Goal: Task Accomplishment & Management: Manage account settings

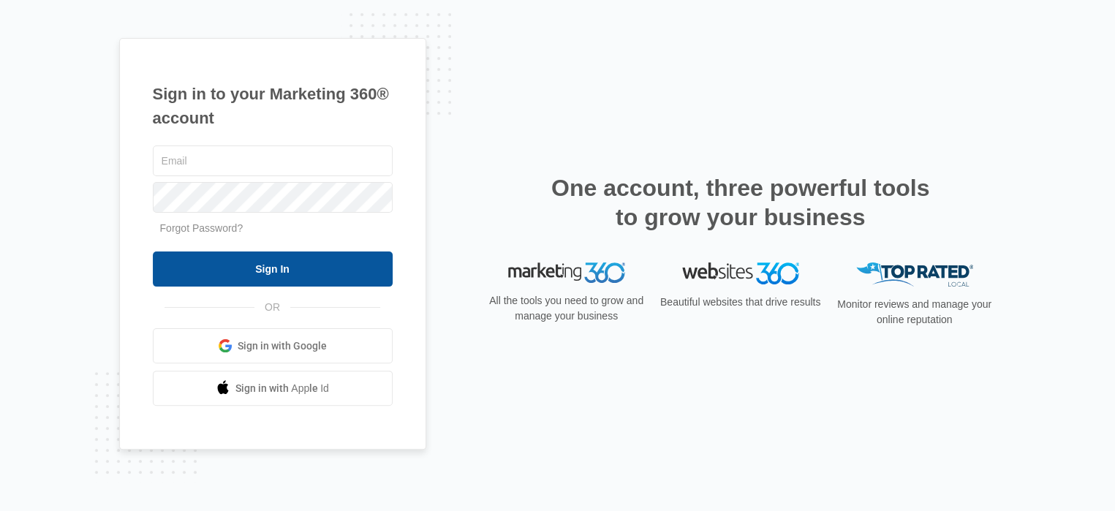
type input "[PERSON_NAME][EMAIL_ADDRESS][DOMAIN_NAME]"
click at [314, 271] on input "Sign In" at bounding box center [273, 268] width 240 height 35
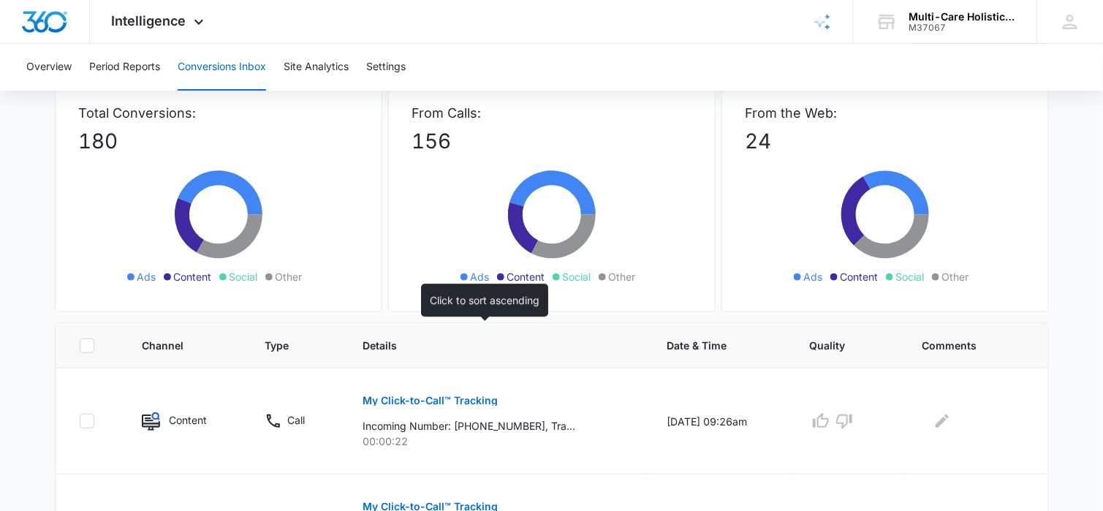
scroll to position [219, 0]
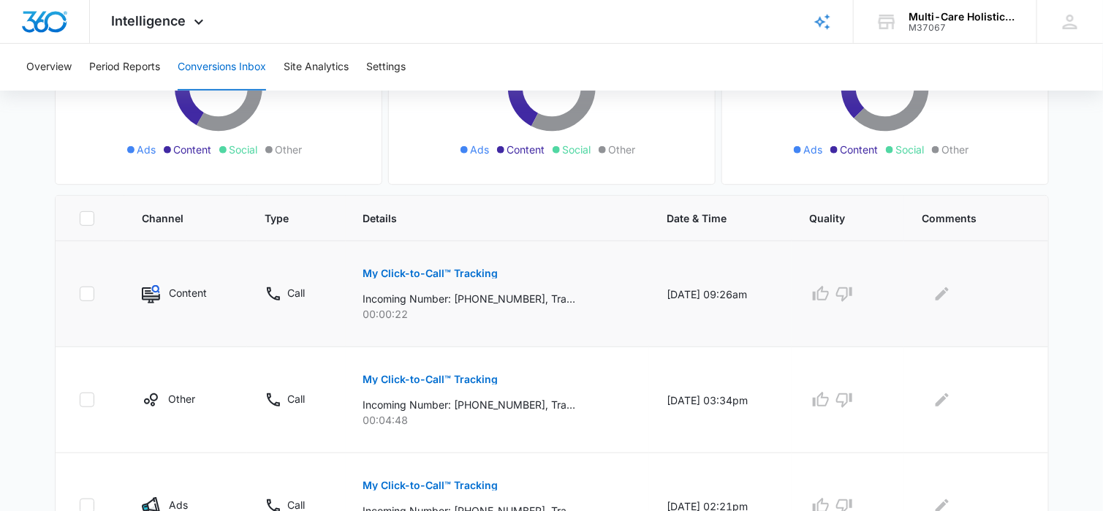
click at [441, 273] on p "My Click-to-Call™ Tracking" at bounding box center [430, 273] width 135 height 10
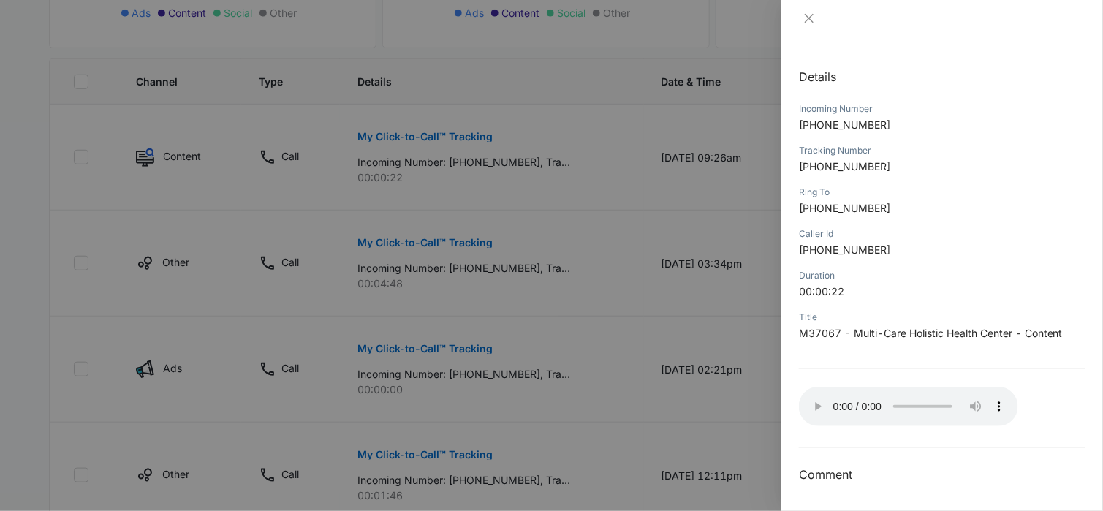
scroll to position [365, 0]
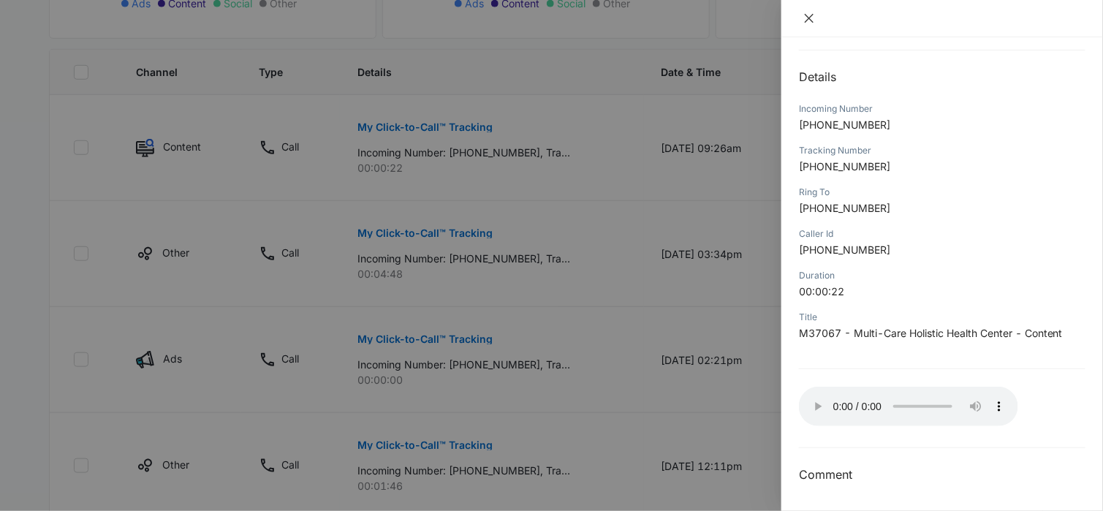
click at [805, 15] on icon "close" at bounding box center [809, 18] width 12 height 12
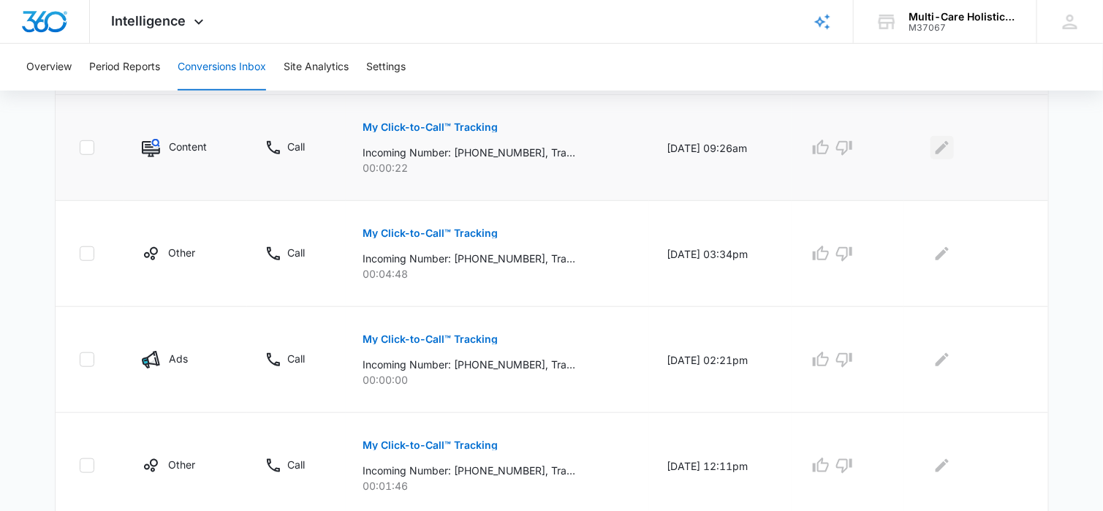
click at [944, 145] on icon "Edit Comments" at bounding box center [942, 148] width 18 height 18
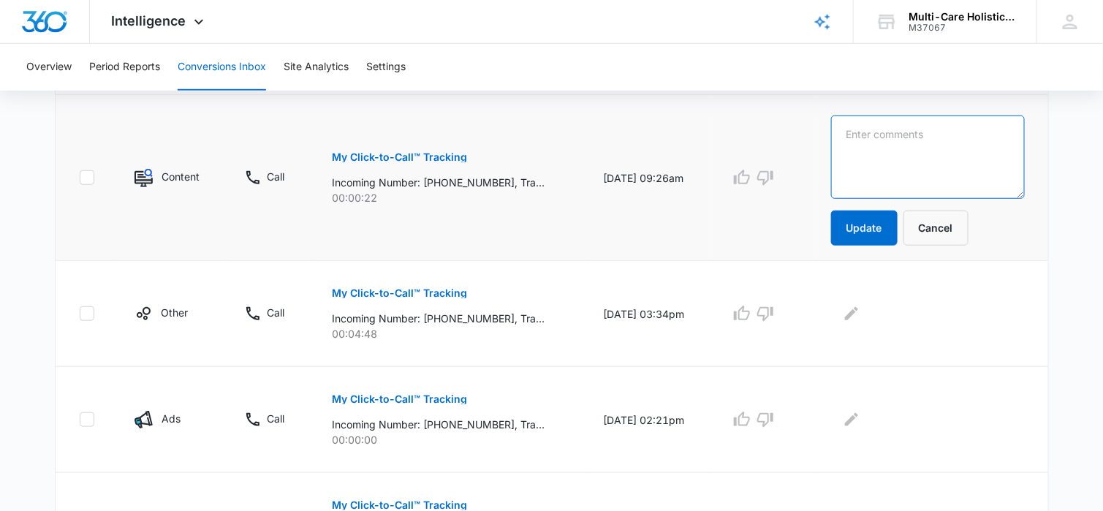
click at [887, 143] on textarea at bounding box center [928, 156] width 194 height 83
type textarea "hang up"
click at [878, 229] on button "Update" at bounding box center [864, 227] width 67 height 35
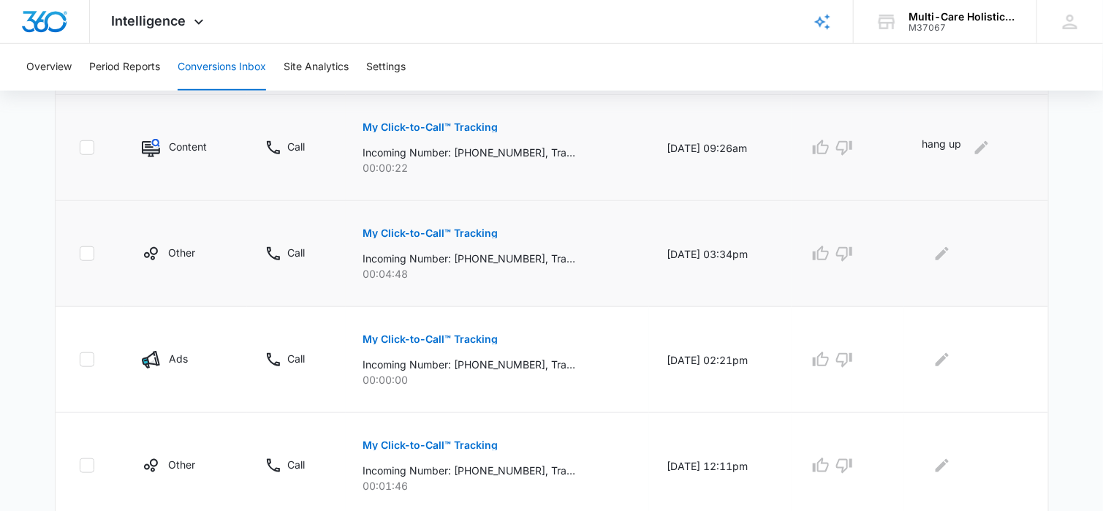
click at [466, 234] on p "My Click-to-Call™ Tracking" at bounding box center [430, 233] width 135 height 10
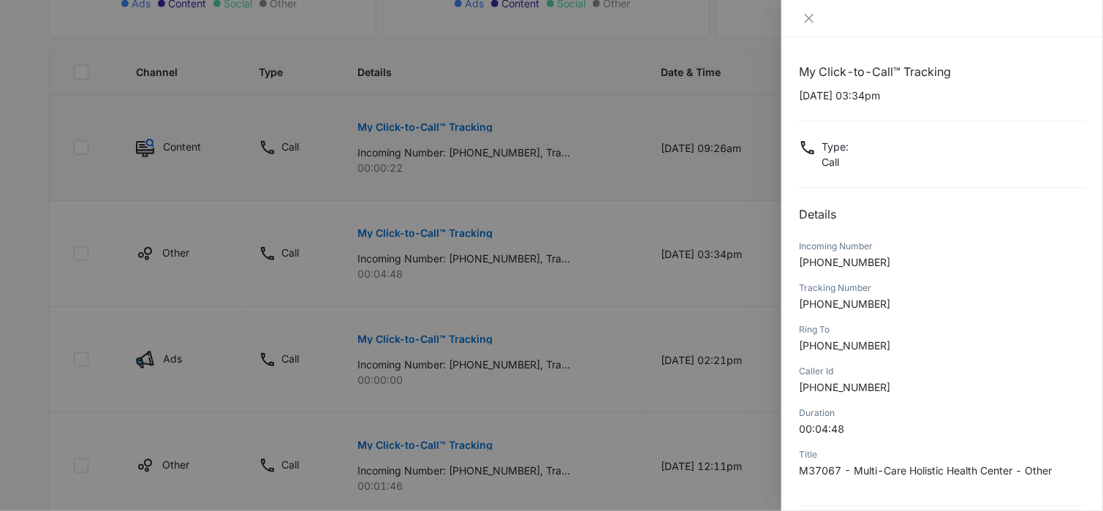
scroll to position [137, 0]
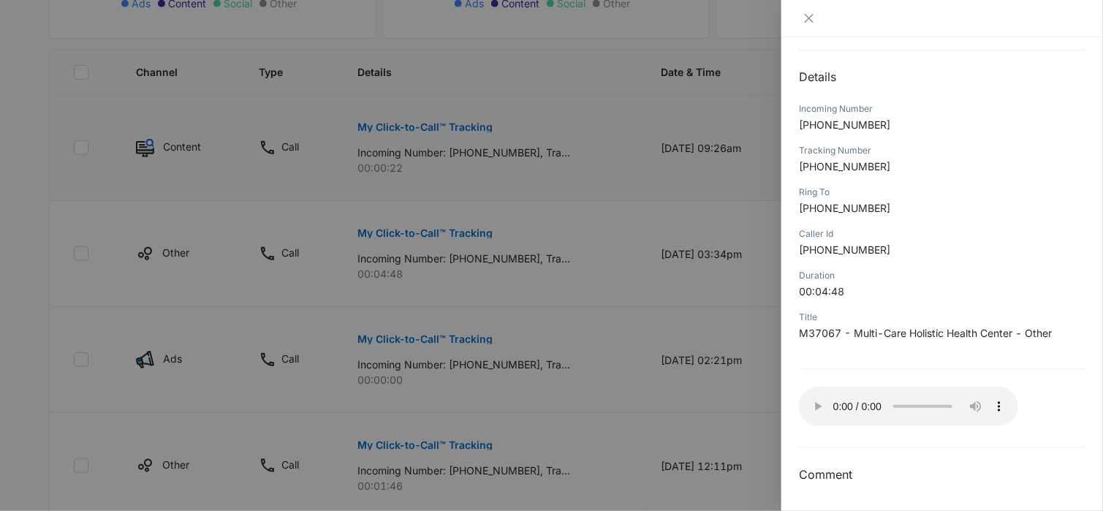
click at [999, 120] on p "[PHONE_NUMBER]" at bounding box center [942, 124] width 286 height 15
click at [809, 17] on icon "close" at bounding box center [809, 18] width 12 height 12
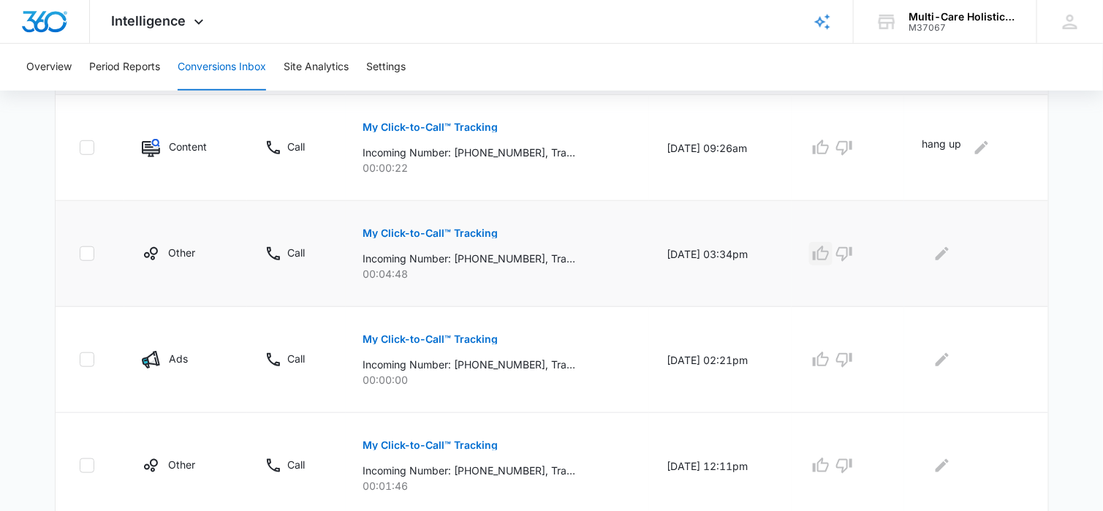
click at [830, 251] on icon "button" at bounding box center [821, 254] width 18 height 18
click at [947, 252] on icon "Edit Comments" at bounding box center [941, 253] width 13 height 13
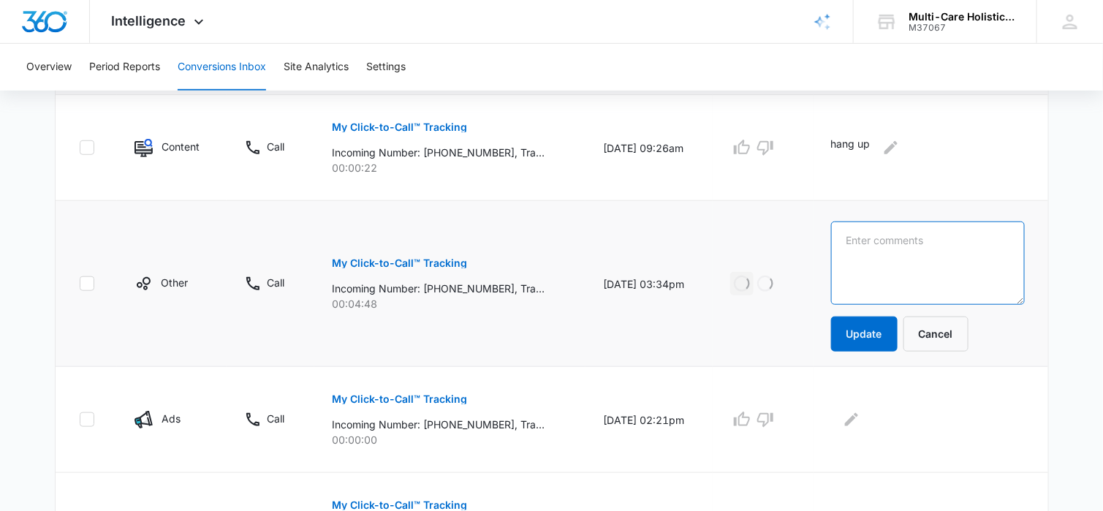
click at [933, 253] on textarea at bounding box center [928, 262] width 194 height 83
click at [966, 240] on textarea "previous pt booked venus consult" at bounding box center [928, 262] width 194 height 83
type textarea "previous pt booked Venus consult"
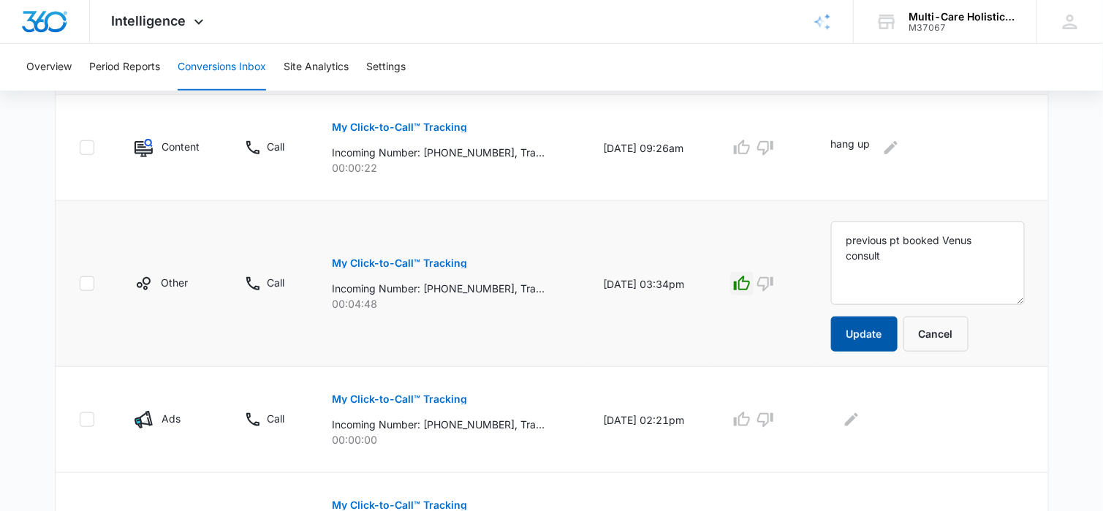
click at [891, 341] on button "Update" at bounding box center [864, 333] width 67 height 35
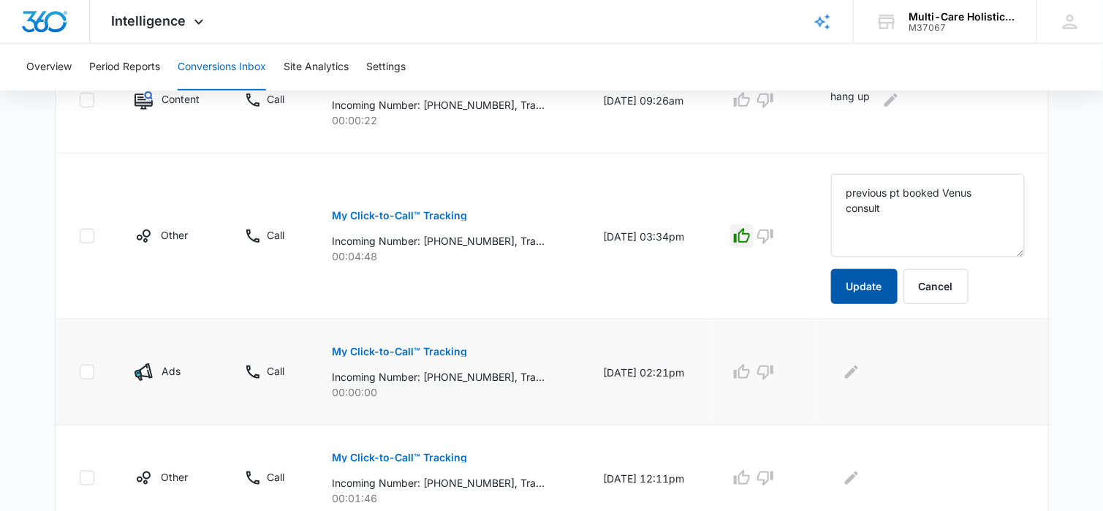
scroll to position [439, 0]
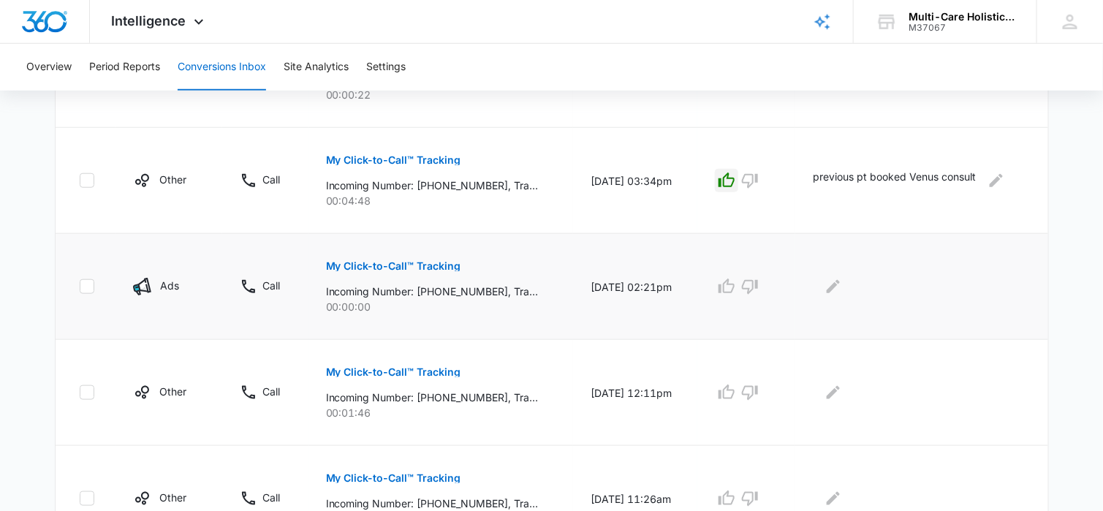
click at [444, 264] on p "My Click-to-Call™ Tracking" at bounding box center [393, 266] width 135 height 10
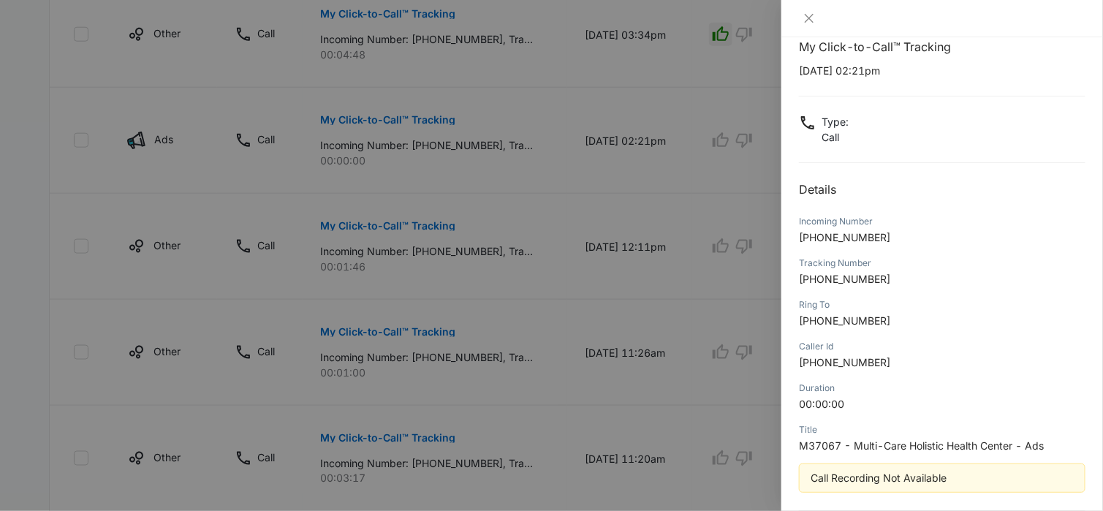
scroll to position [0, 0]
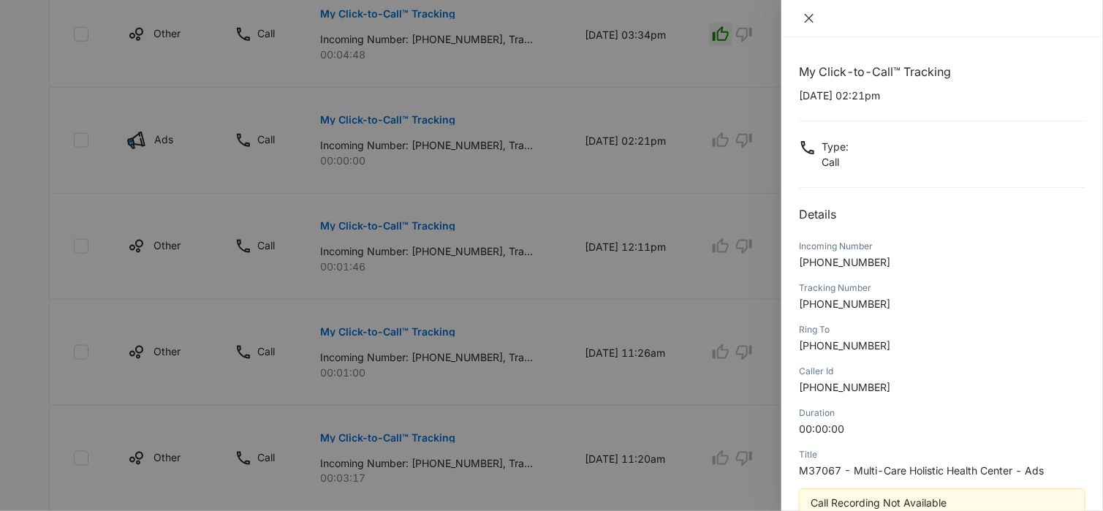
click at [805, 18] on icon "close" at bounding box center [809, 18] width 12 height 12
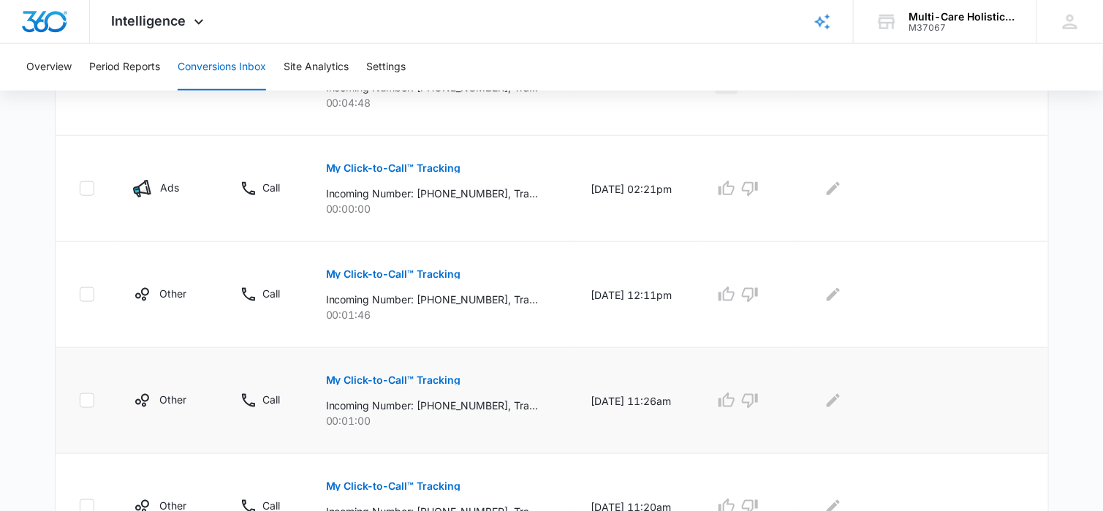
scroll to position [512, 0]
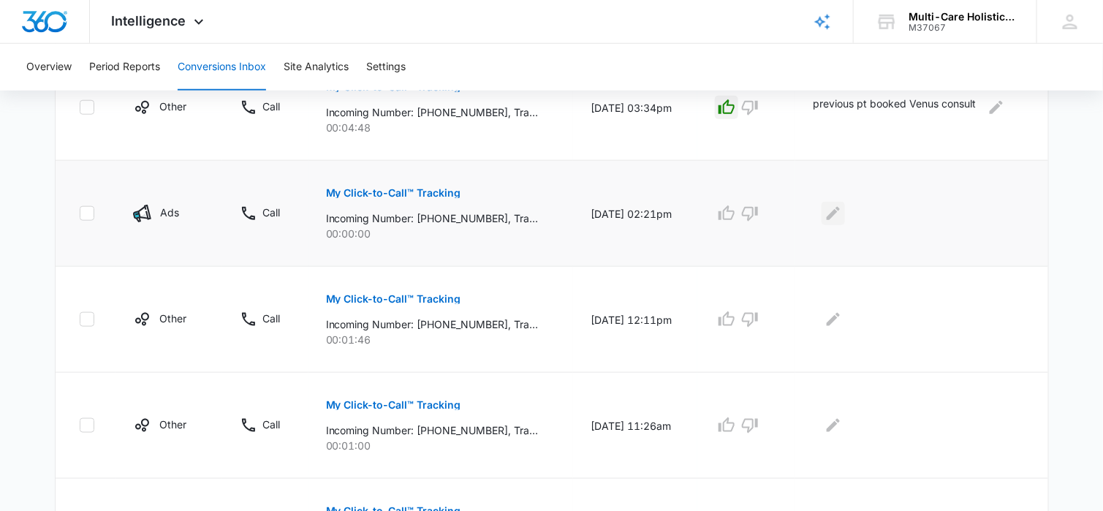
click at [840, 210] on icon "Edit Comments" at bounding box center [833, 213] width 13 height 13
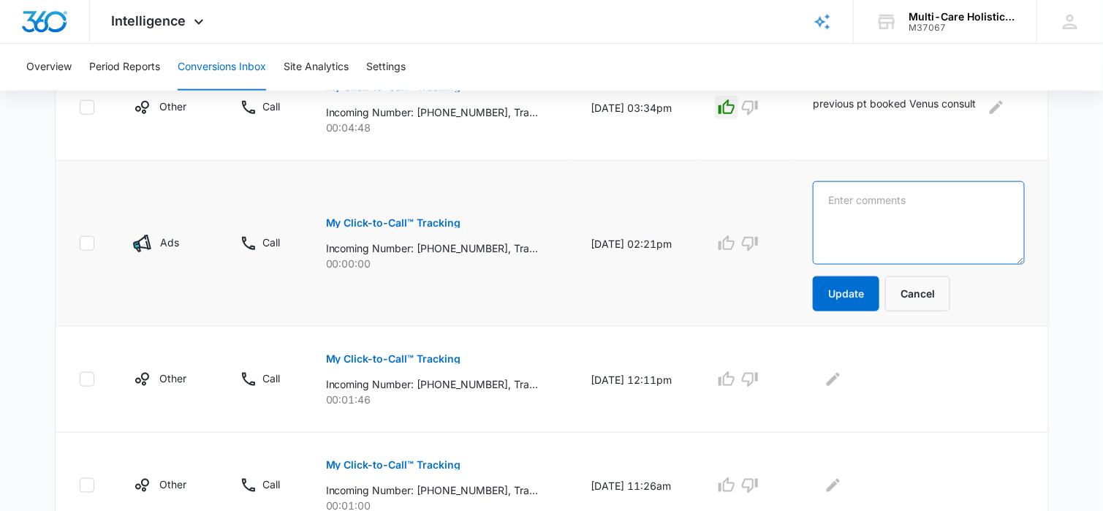
click at [854, 215] on textarea at bounding box center [918, 222] width 211 height 83
type textarea "call recording not available?"
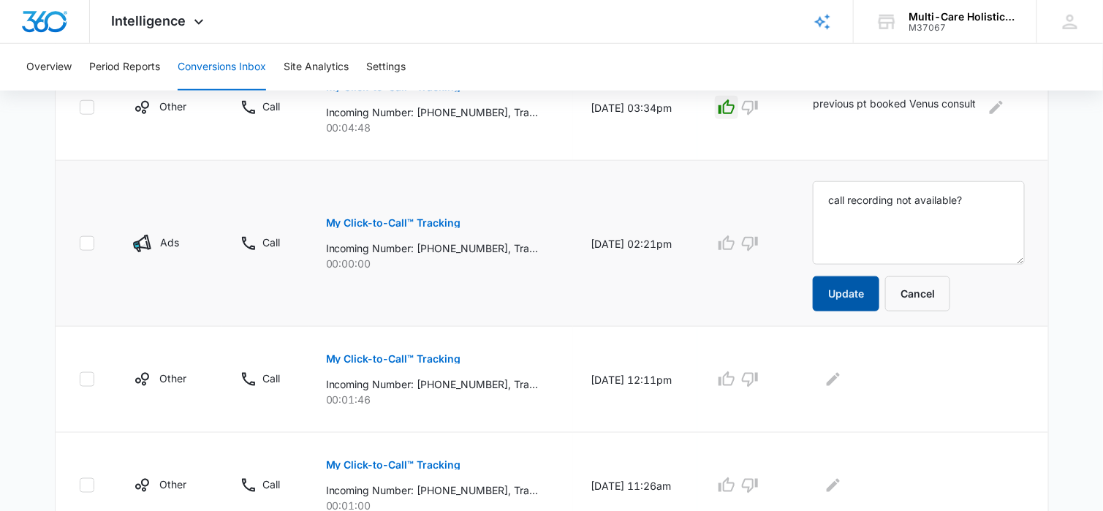
click at [840, 292] on button "Update" at bounding box center [846, 293] width 67 height 35
click at [424, 355] on p "My Click-to-Call™ Tracking" at bounding box center [393, 359] width 135 height 10
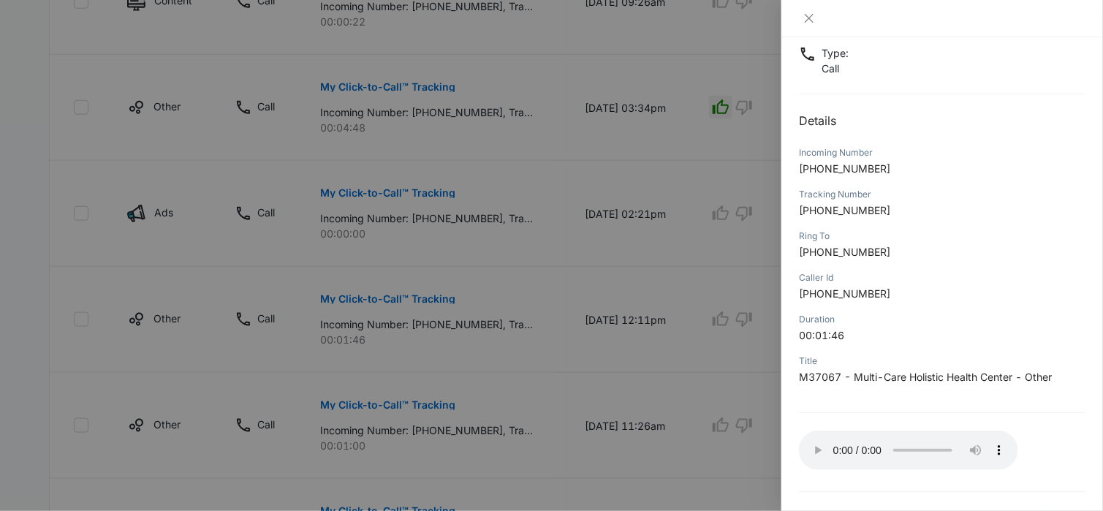
scroll to position [137, 0]
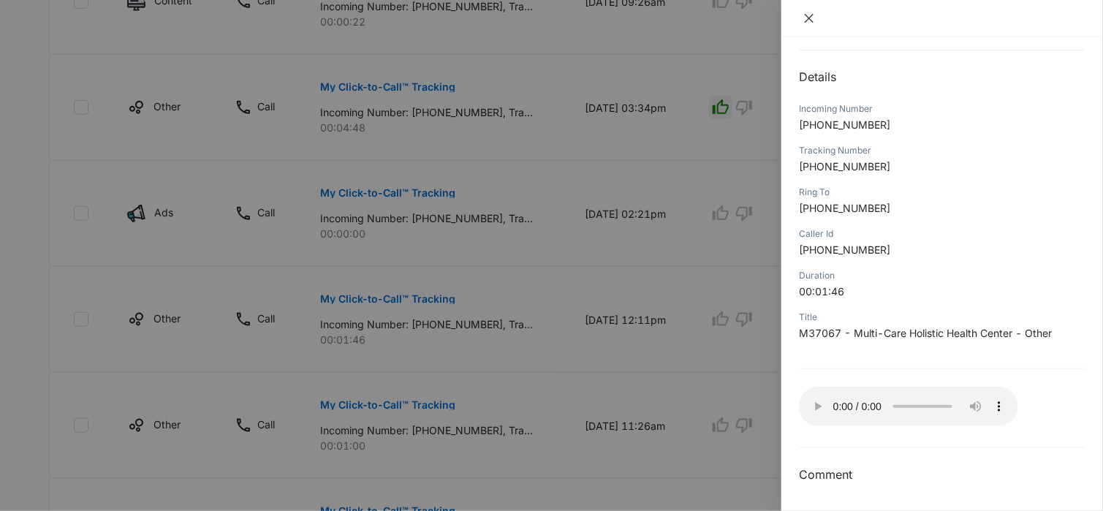
click at [809, 21] on icon "close" at bounding box center [809, 18] width 12 height 12
